Goal: Information Seeking & Learning: Compare options

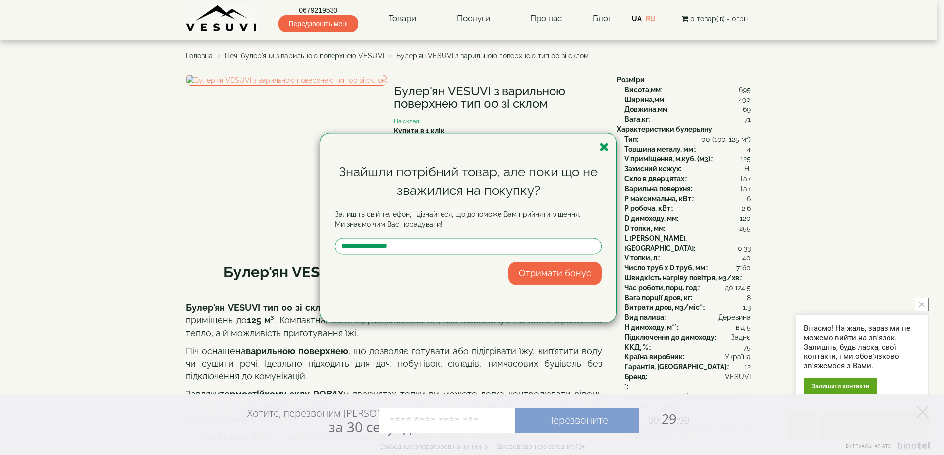
click at [610, 147] on div "Знайшли потрібний товар, але поки що не зважилися на покупку? Залишіть свій тел…" at bounding box center [468, 227] width 296 height 189
click at [606, 148] on icon "button" at bounding box center [604, 147] width 10 height 12
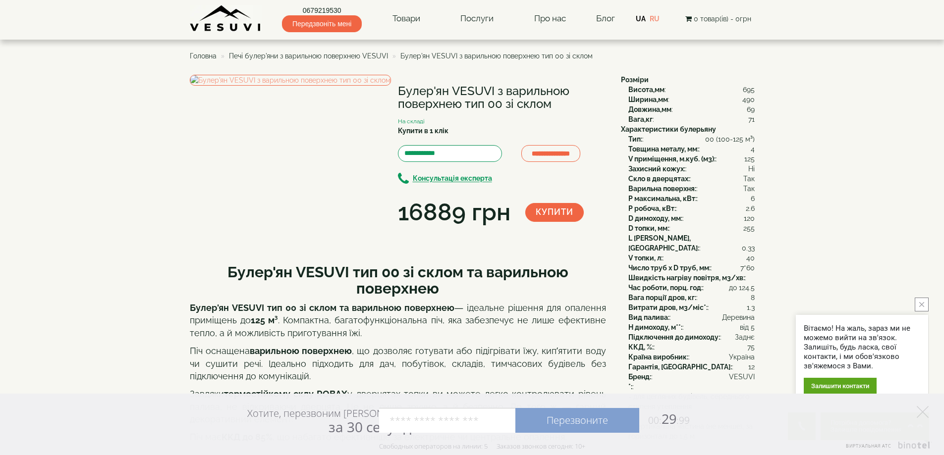
click at [354, 54] on span "Печі булер'яни з варильною поверхнею VESUVI" at bounding box center [308, 56] width 159 height 8
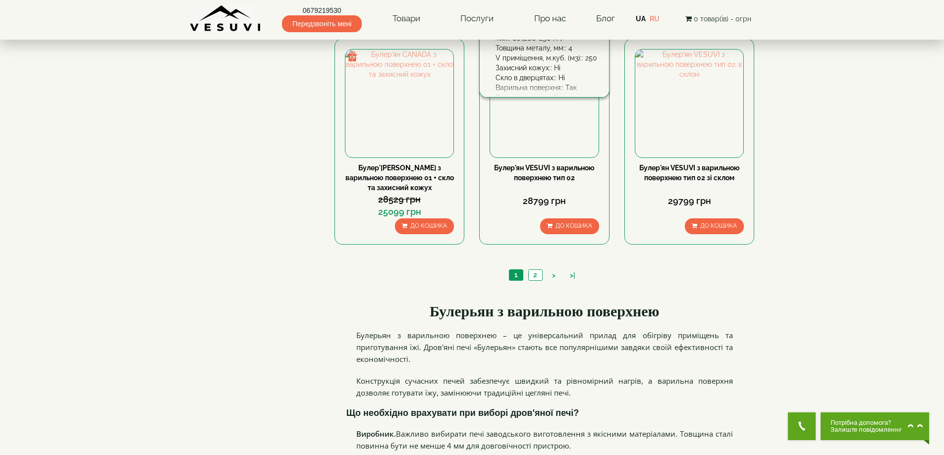
scroll to position [1090, 0]
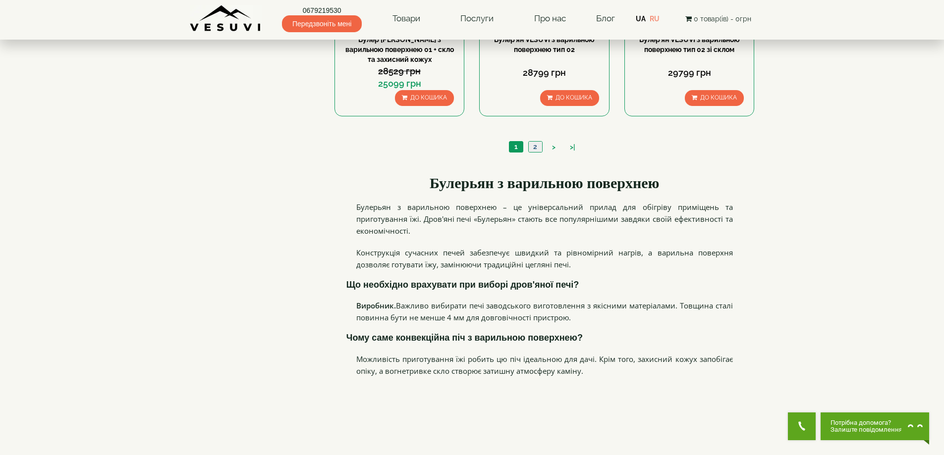
click at [533, 148] on link "2" at bounding box center [535, 147] width 14 height 10
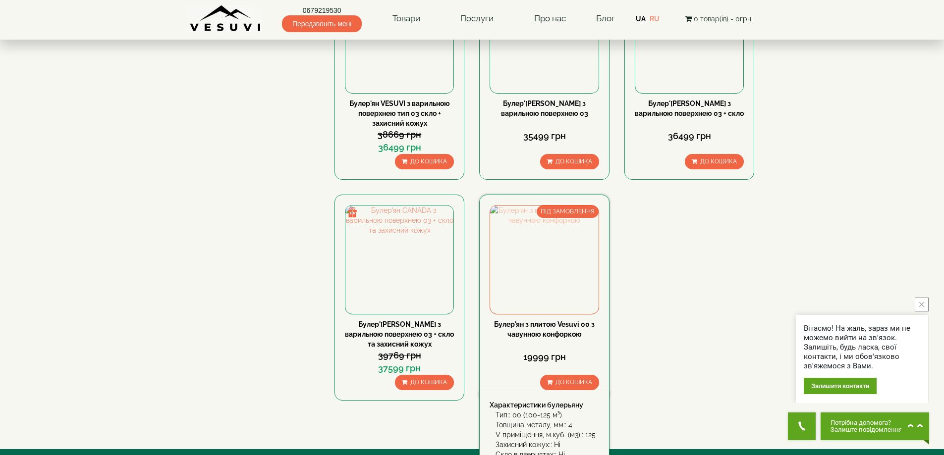
click at [560, 244] on img at bounding box center [544, 260] width 108 height 108
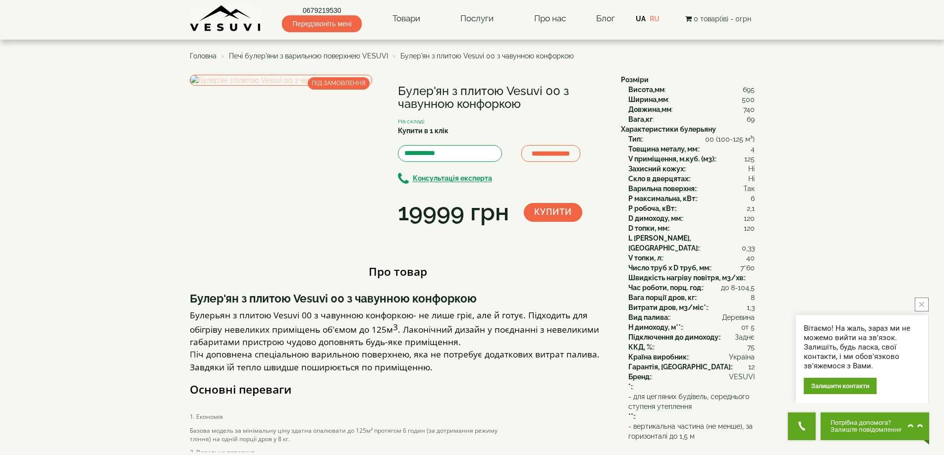
click at [288, 86] on img at bounding box center [281, 80] width 182 height 11
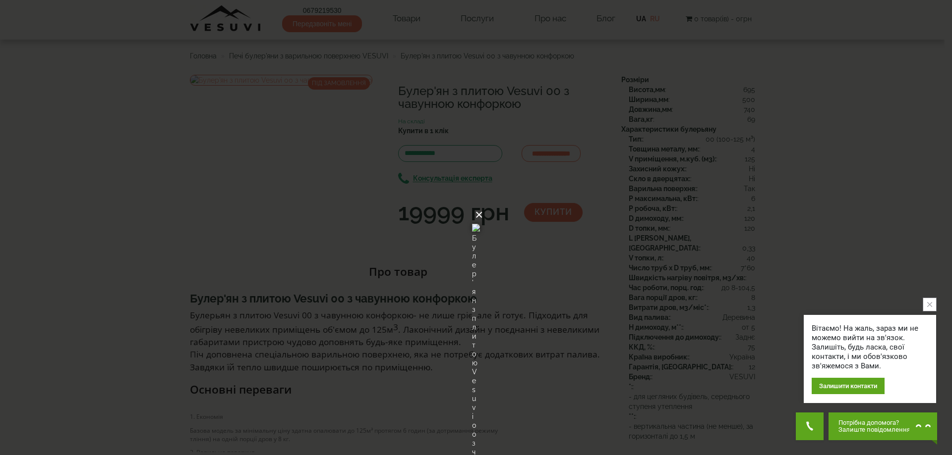
click at [483, 204] on button "×" at bounding box center [479, 215] width 8 height 22
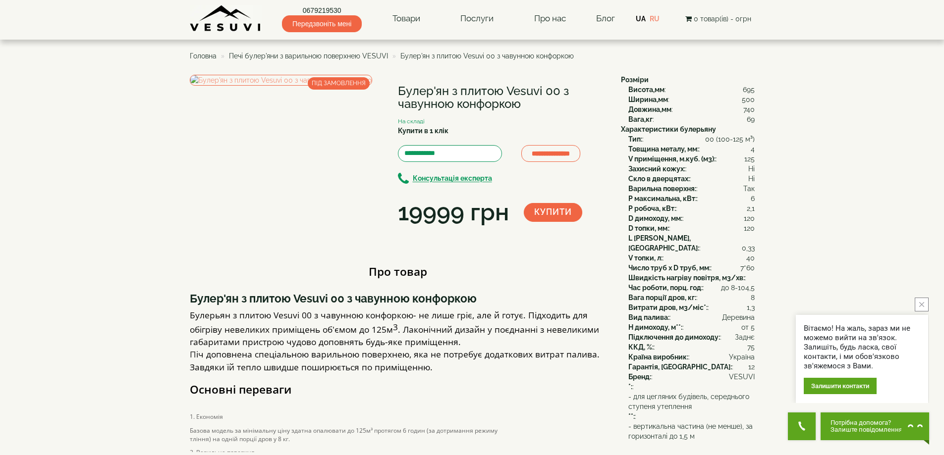
click at [292, 53] on span "Печі булер'яни з варильною поверхнею VESUVI" at bounding box center [308, 56] width 159 height 8
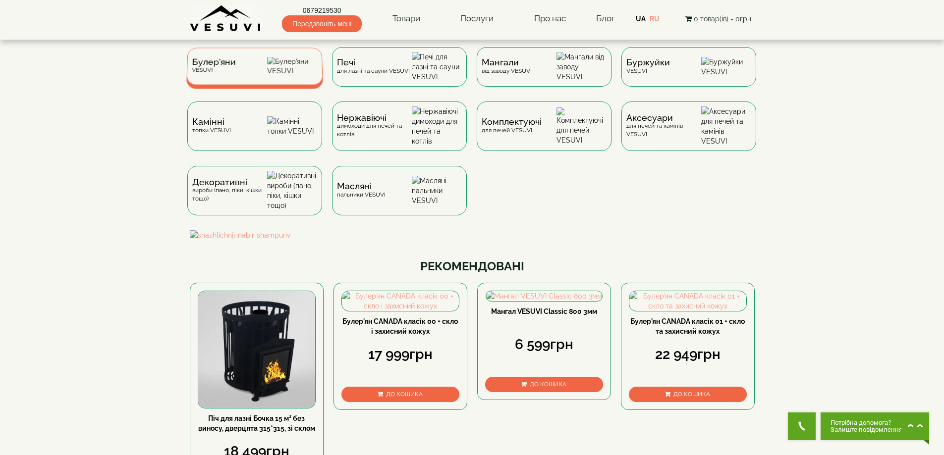
click at [236, 67] on div "Булер'яни VESUVI" at bounding box center [254, 66] width 137 height 37
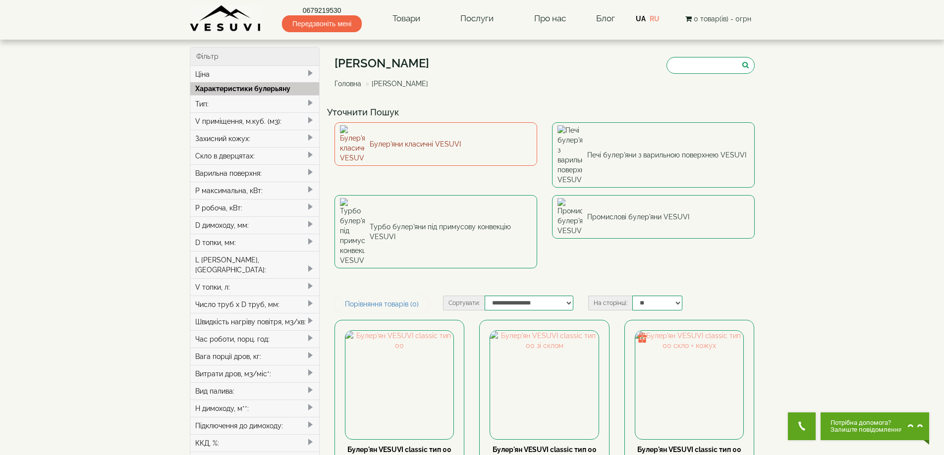
scroll to position [50, 0]
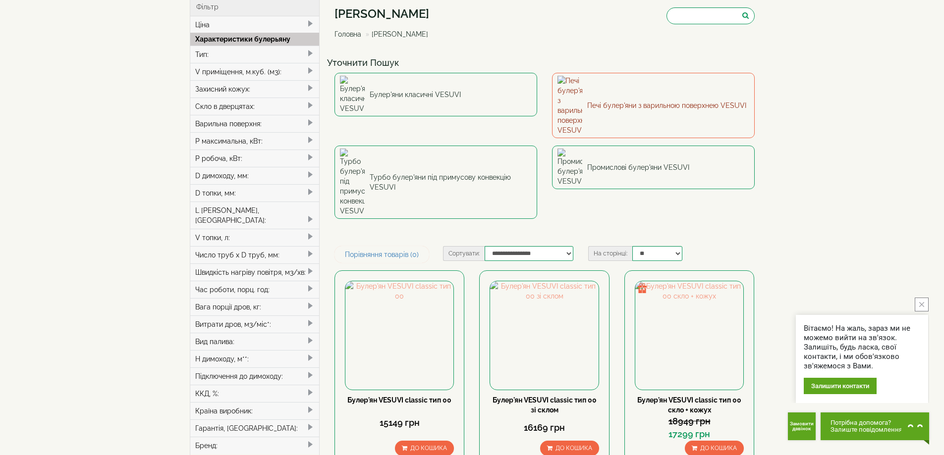
click at [579, 88] on img at bounding box center [570, 105] width 25 height 59
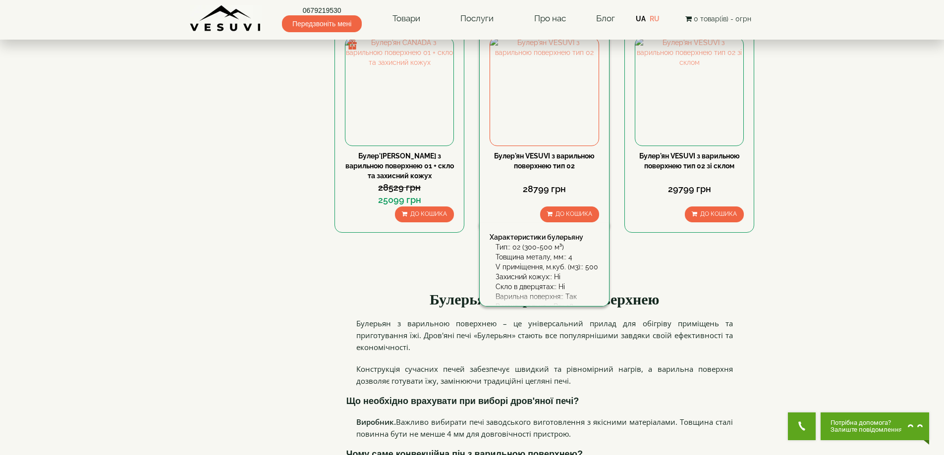
scroll to position [1090, 0]
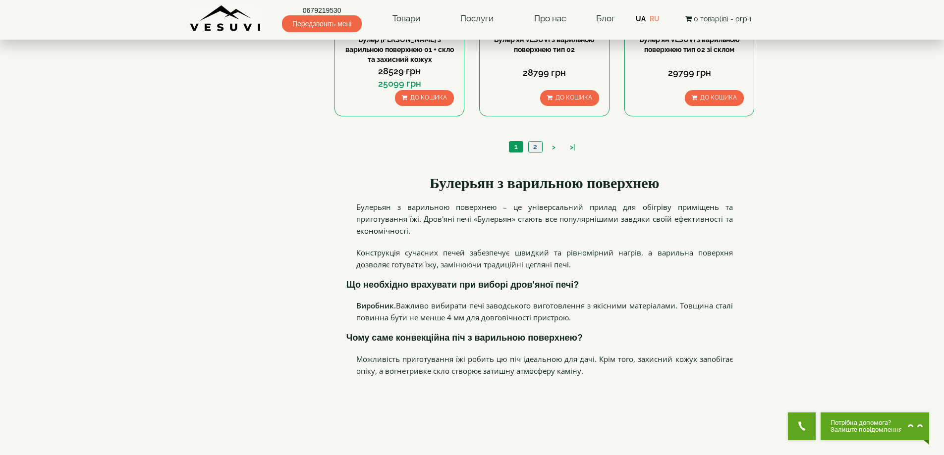
click at [531, 146] on link "2" at bounding box center [535, 147] width 14 height 10
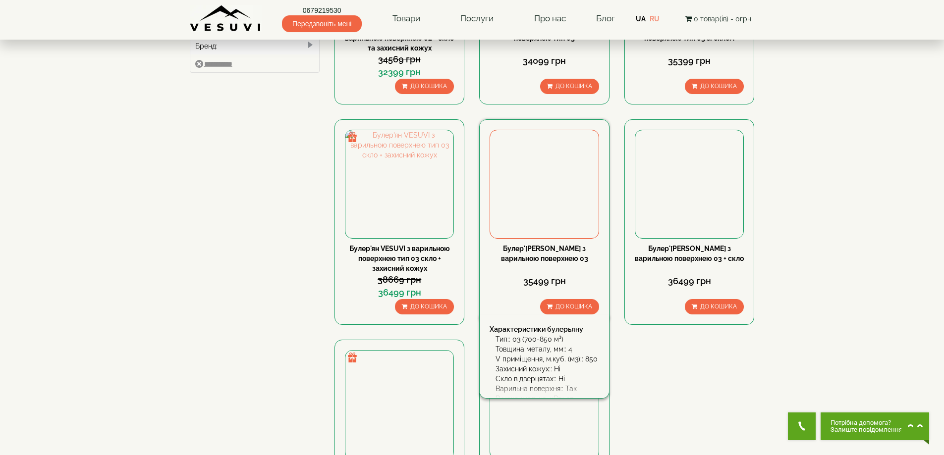
scroll to position [595, 0]
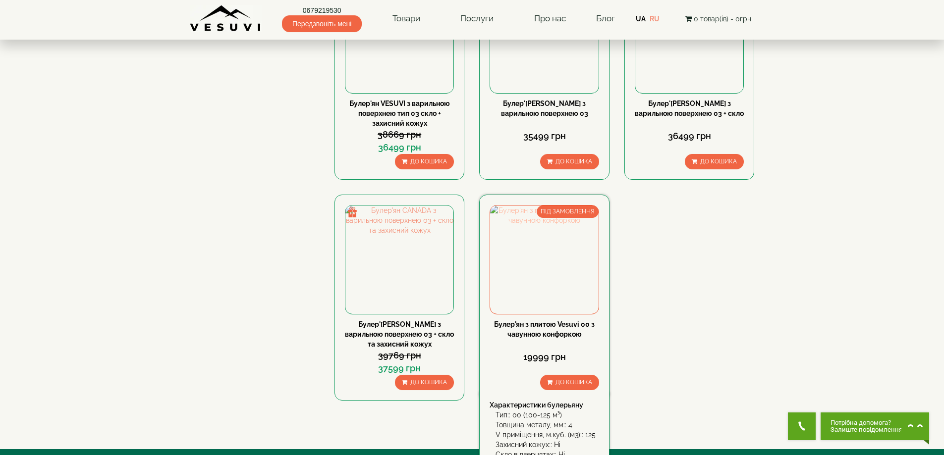
click at [538, 253] on img at bounding box center [544, 260] width 108 height 108
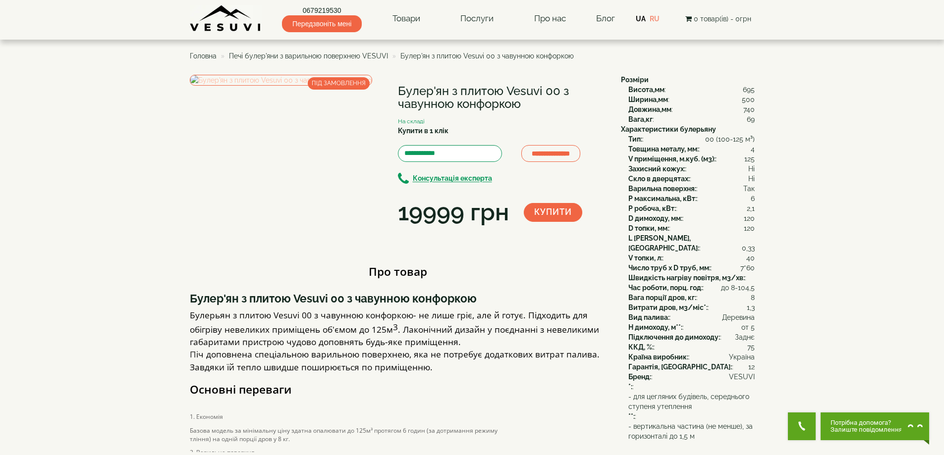
click at [305, 86] on img at bounding box center [281, 80] width 182 height 11
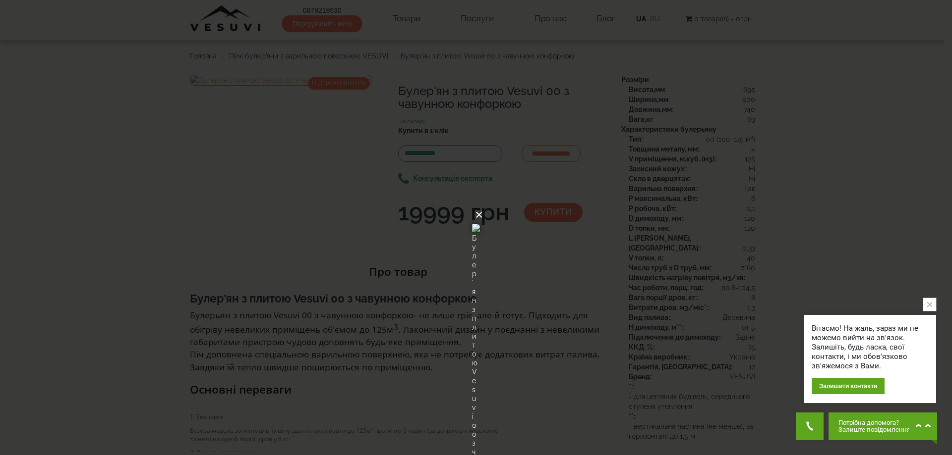
click at [483, 204] on button "×" at bounding box center [479, 215] width 8 height 22
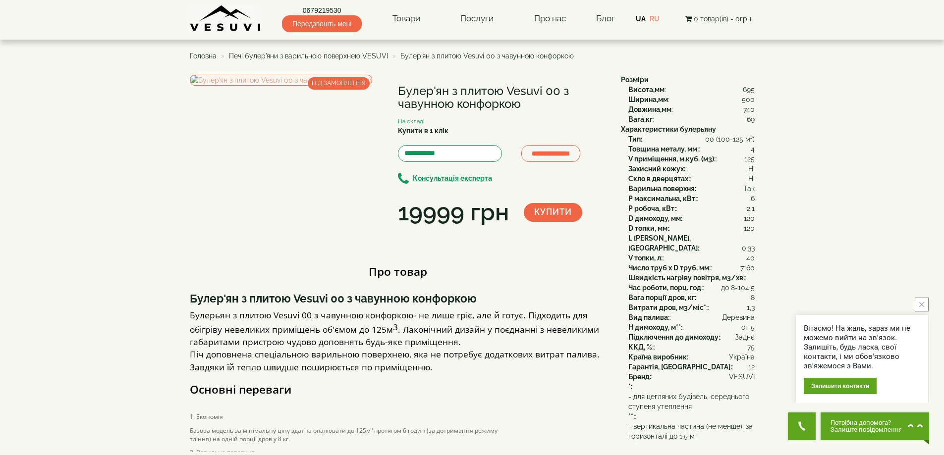
click at [300, 56] on span "Печі булер'яни з варильною поверхнею VESUVI" at bounding box center [308, 56] width 159 height 8
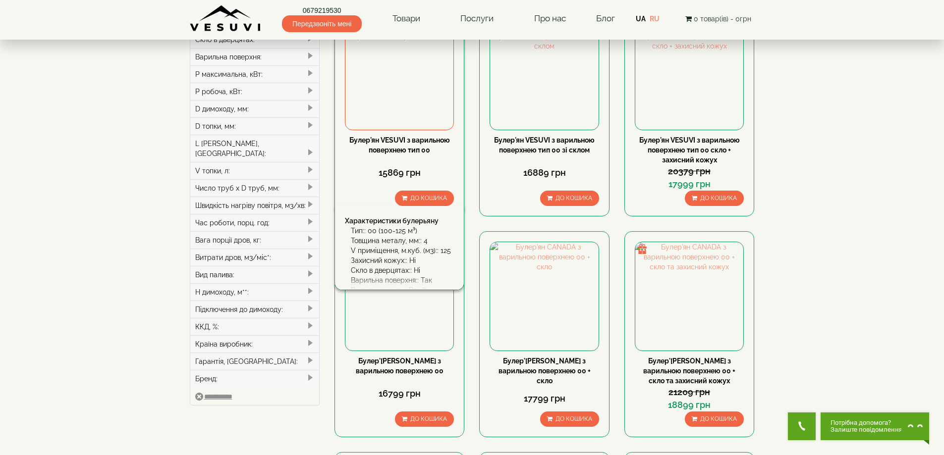
scroll to position [99, 0]
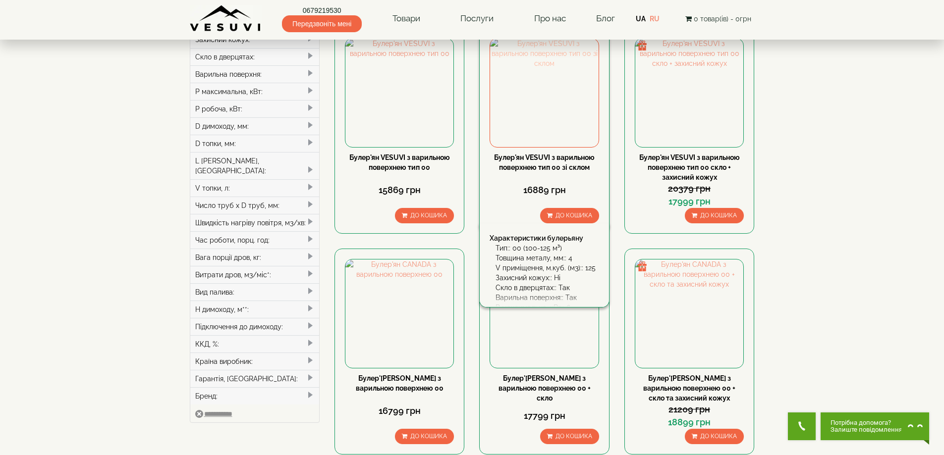
click at [540, 101] on img at bounding box center [544, 93] width 108 height 108
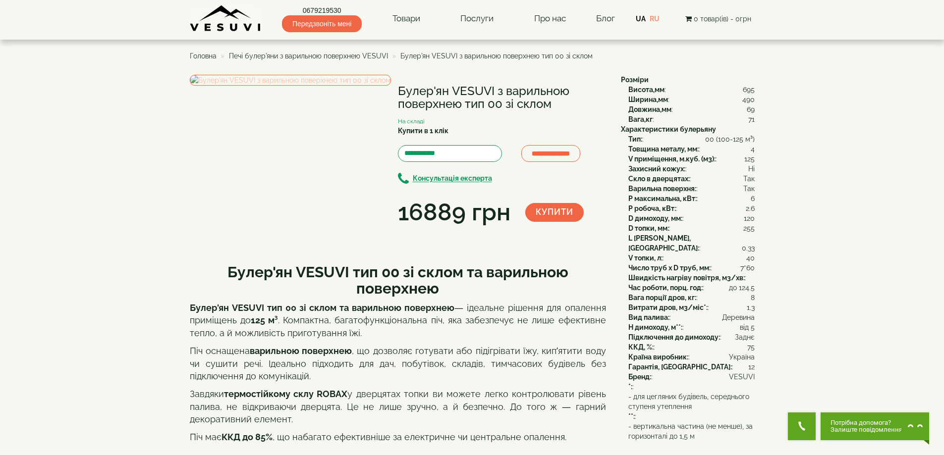
click at [261, 86] on img at bounding box center [290, 80] width 201 height 11
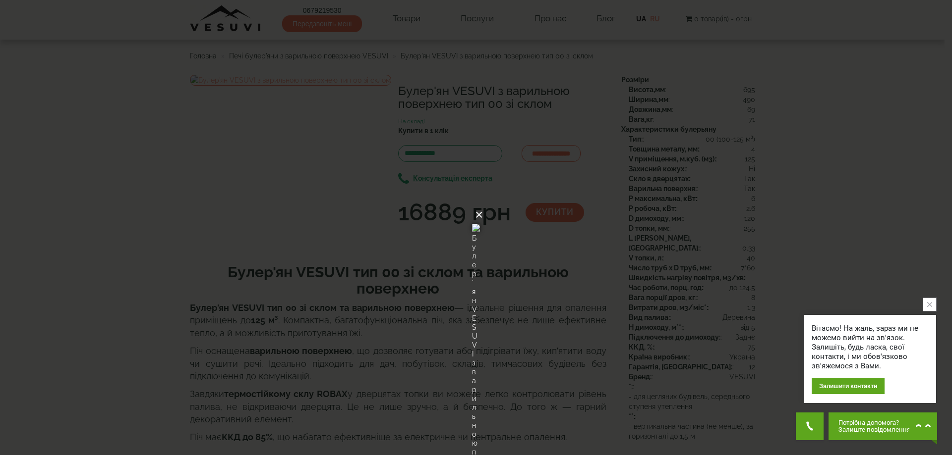
click at [483, 204] on button "×" at bounding box center [479, 215] width 8 height 22
